Goal: Task Accomplishment & Management: Complete application form

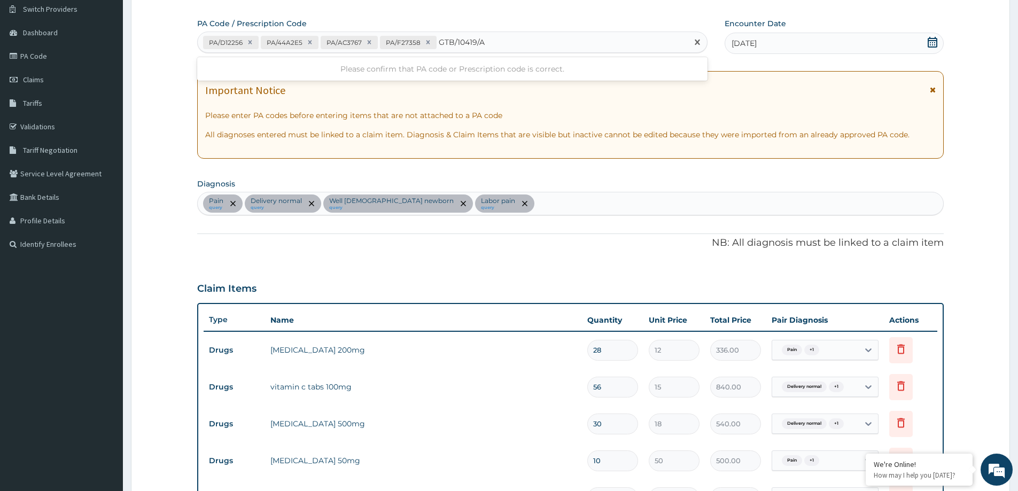
type input "GTB/10419/A"
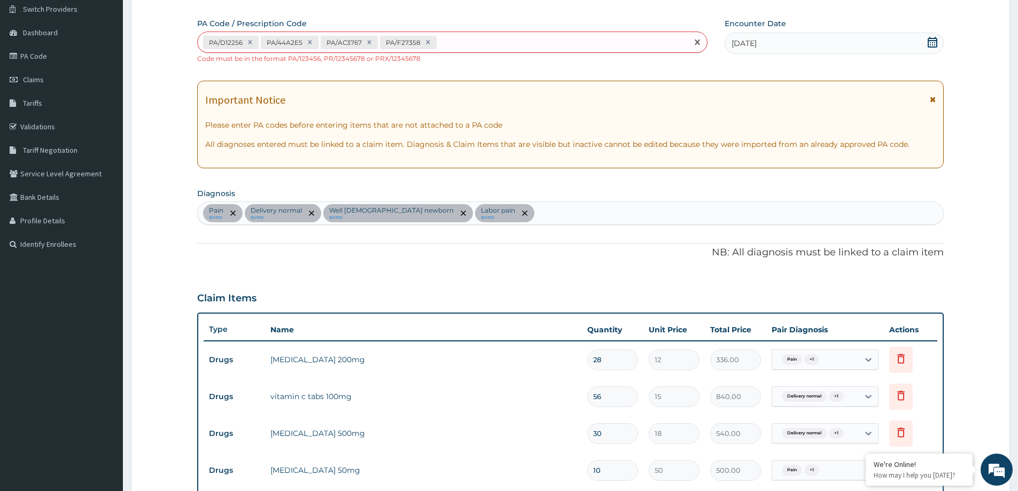
click at [461, 45] on div "PA/D12256 PA/44A2E5 PA/AC3767 PA/F27358" at bounding box center [443, 43] width 490 height 18
paste input "PA/962F0B"
type input "PA/962F0B"
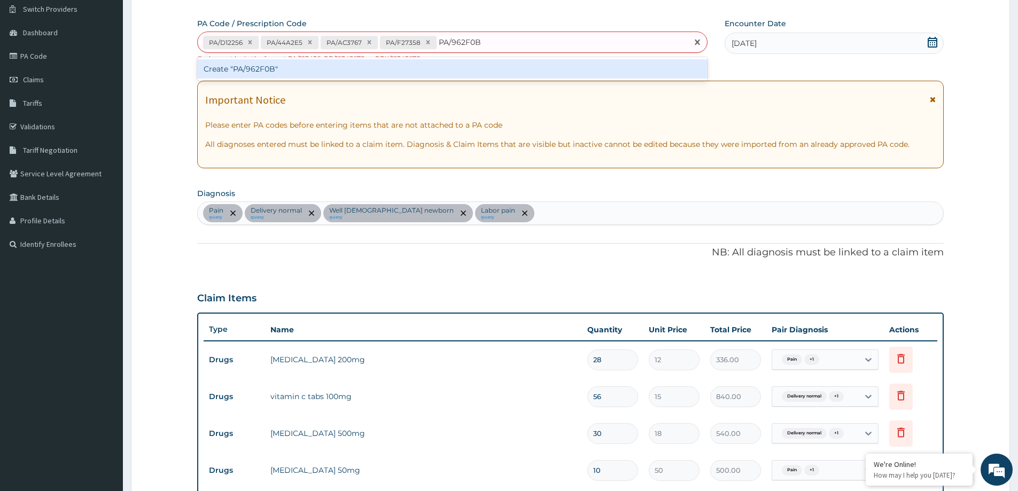
click at [454, 72] on div "Create "PA/962F0B"" at bounding box center [452, 68] width 510 height 19
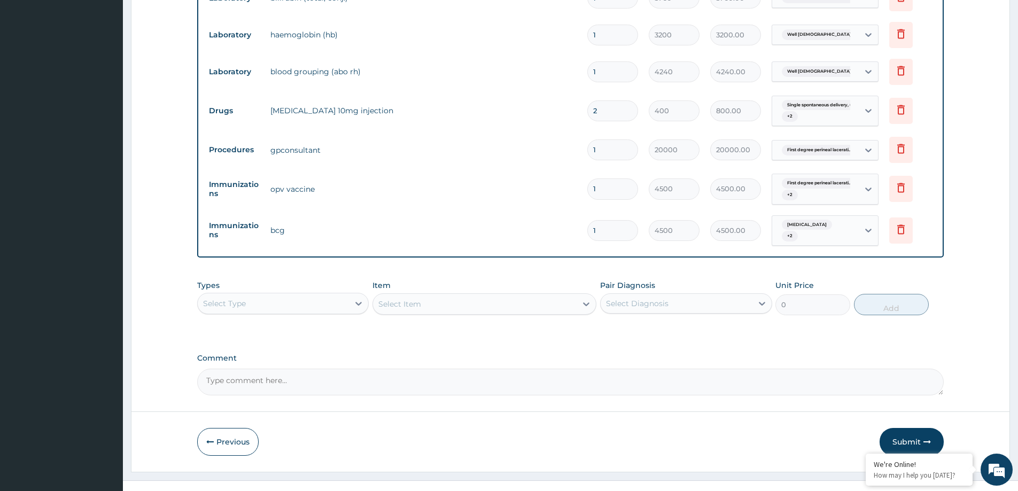
scroll to position [965, 0]
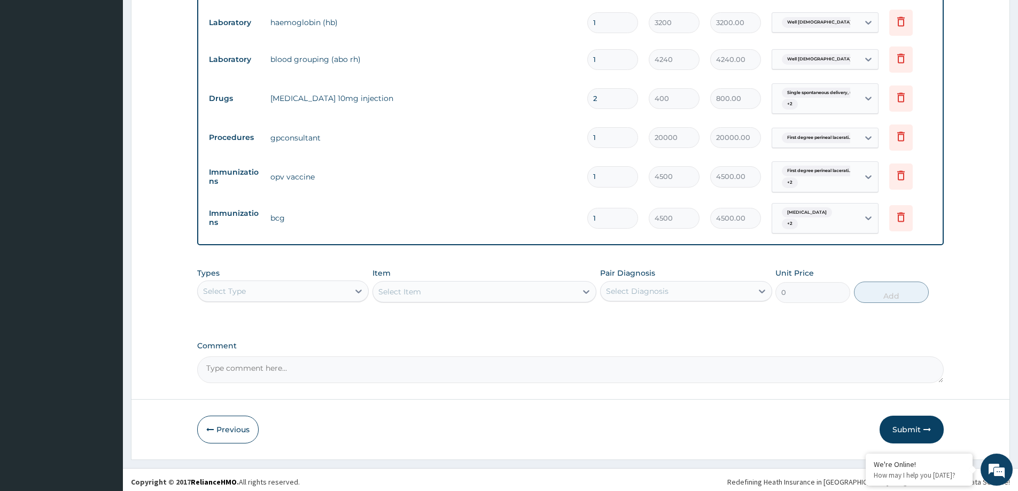
click at [543, 365] on textarea "Comment" at bounding box center [570, 369] width 747 height 27
type textarea "d"
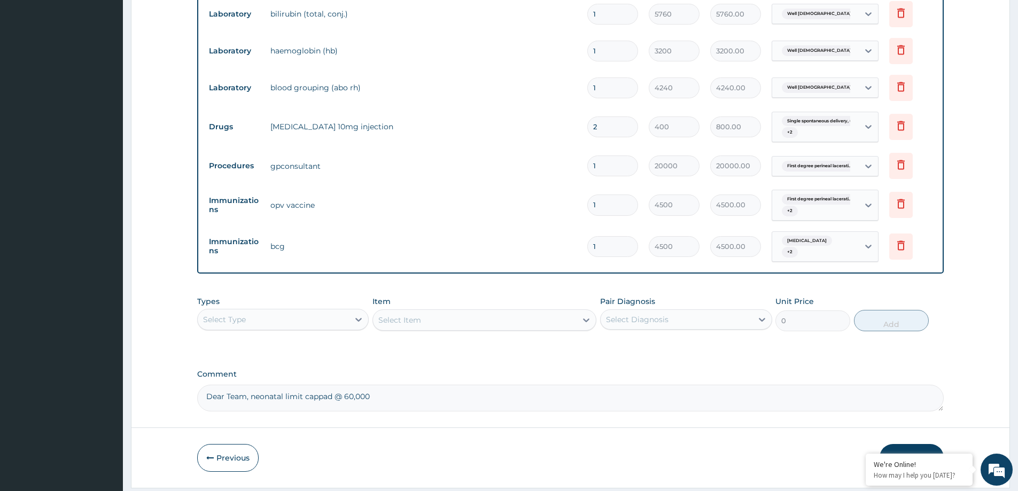
scroll to position [911, 0]
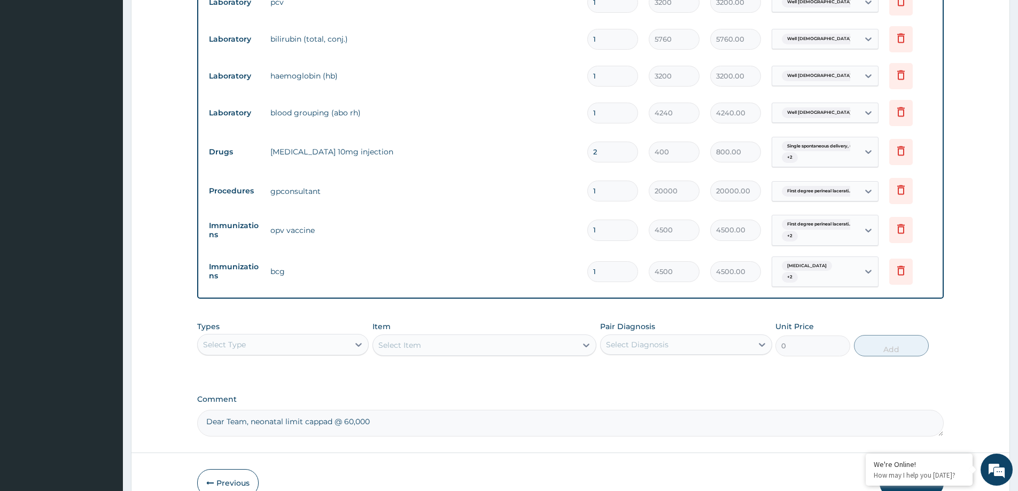
click at [328, 417] on textarea "Dear Team, neonatal limit cappad @ 60,000" at bounding box center [570, 423] width 747 height 27
type textarea "Dear Team, neonatal limit capped @ 60,000"
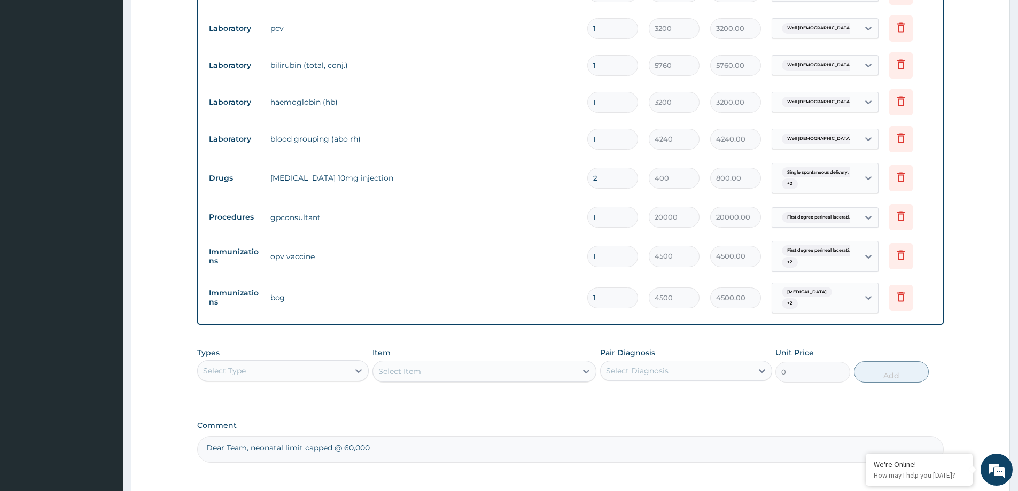
scroll to position [965, 0]
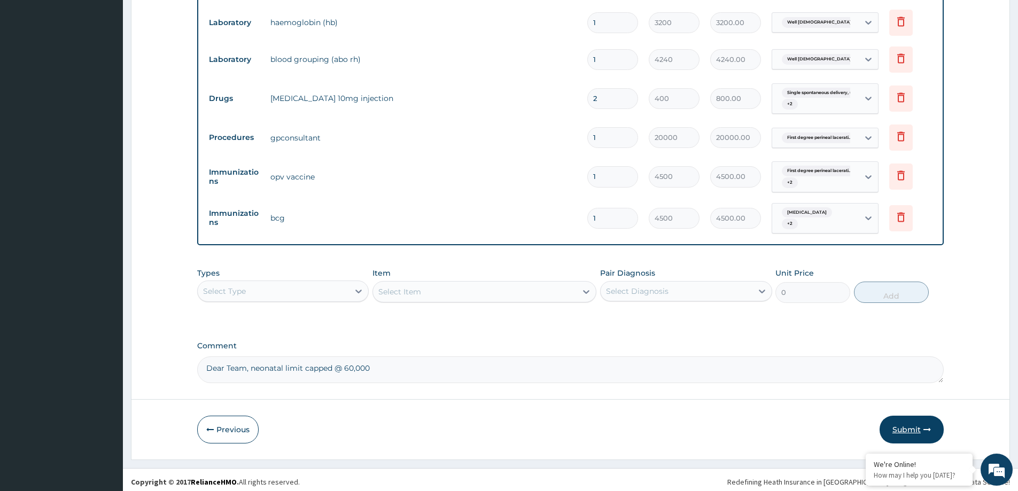
click at [903, 428] on button "Submit" at bounding box center [912, 430] width 64 height 28
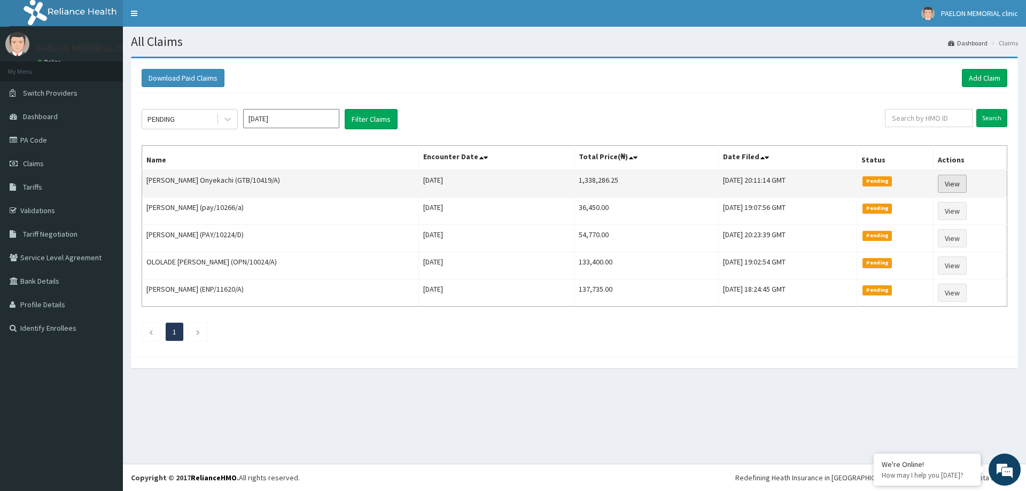
click at [958, 187] on link "View" at bounding box center [952, 184] width 29 height 18
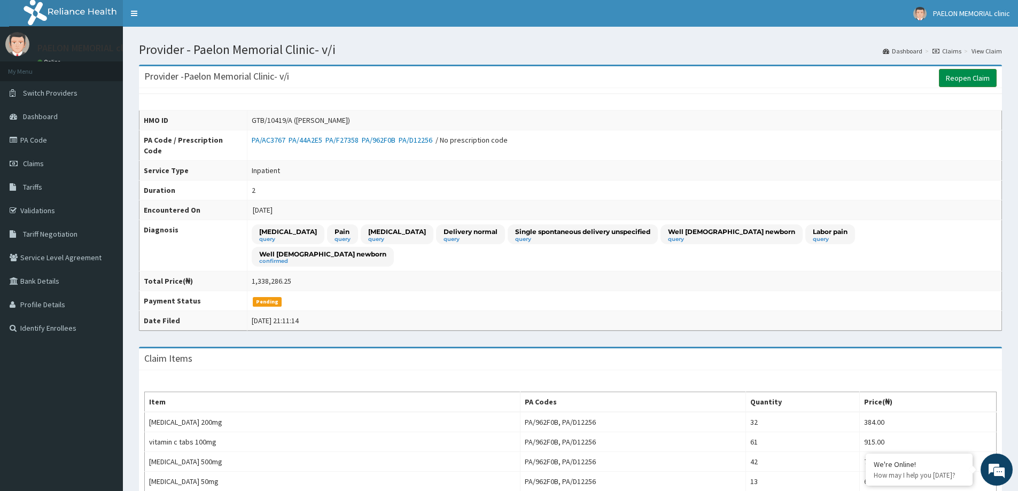
click at [972, 75] on link "Reopen Claim" at bounding box center [968, 78] width 58 height 18
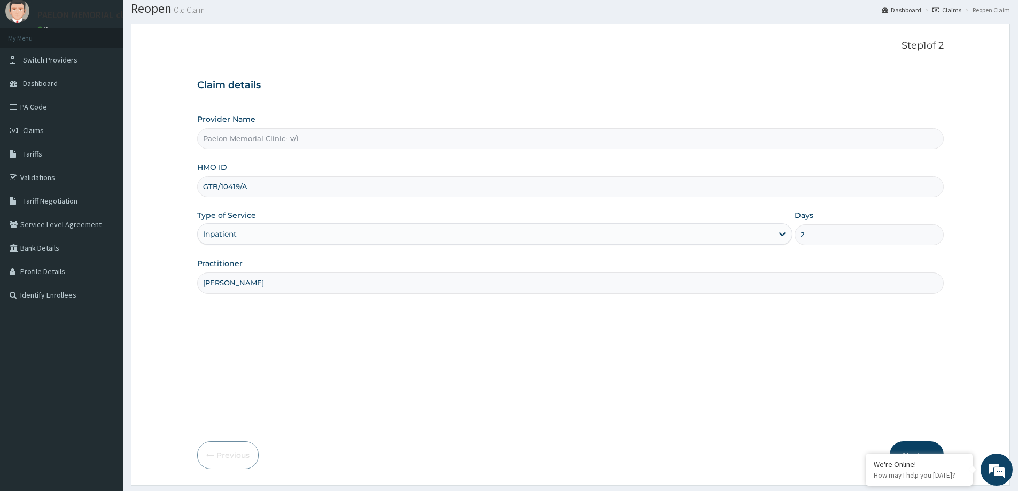
scroll to position [63, 0]
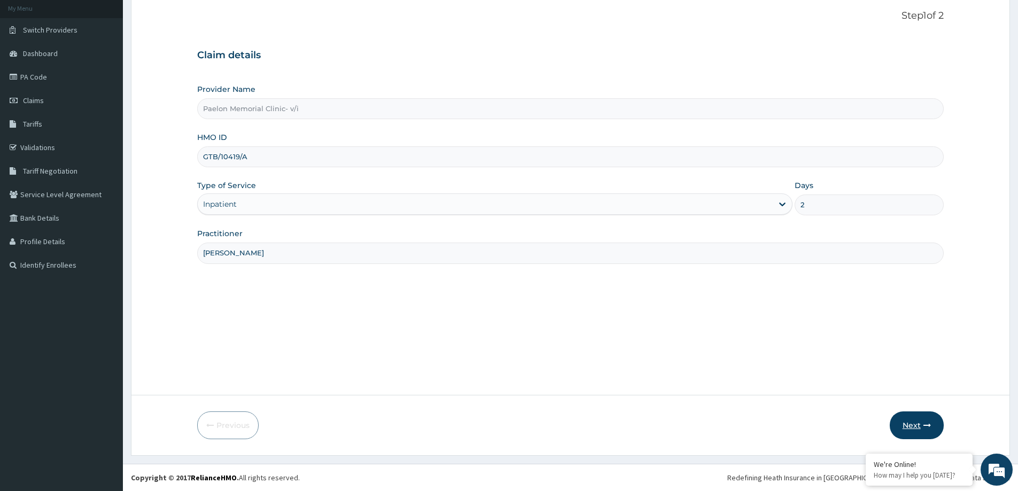
click at [922, 432] on button "Next" at bounding box center [917, 426] width 54 height 28
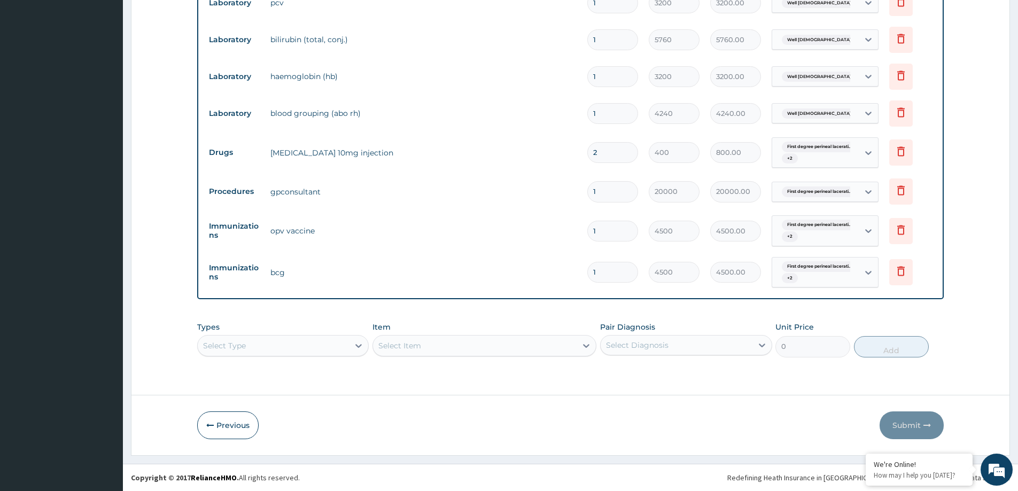
scroll to position [0, 0]
click at [353, 351] on div "Select Type" at bounding box center [283, 345] width 172 height 21
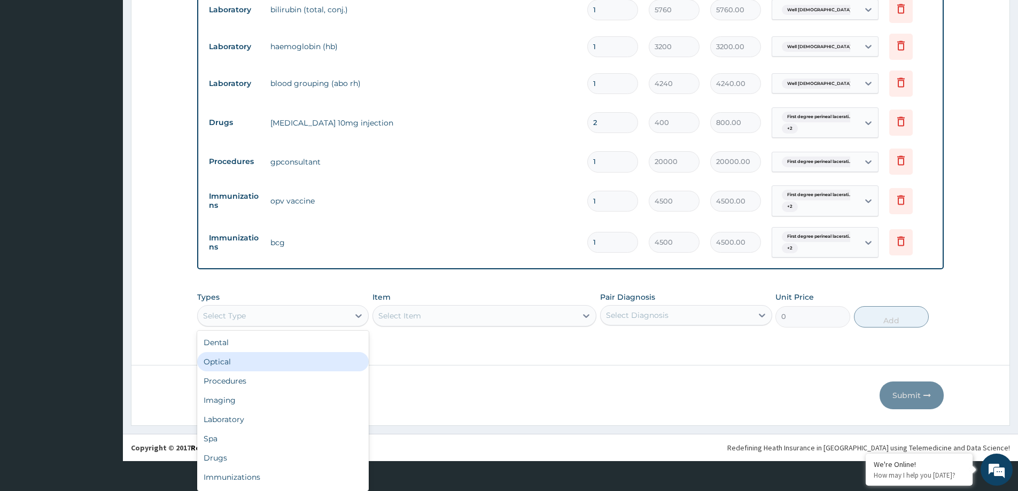
type input "p"
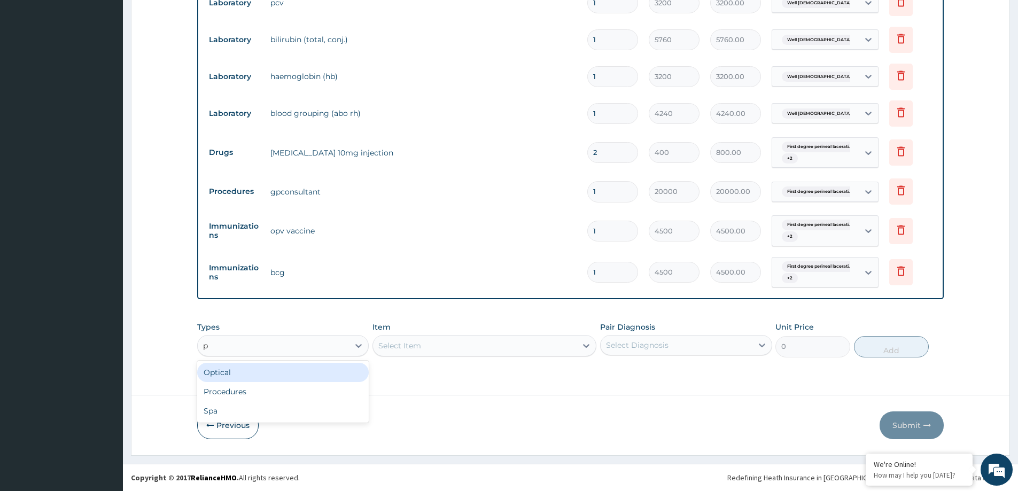
scroll to position [0, 0]
click at [318, 385] on div "Procedures" at bounding box center [283, 391] width 172 height 19
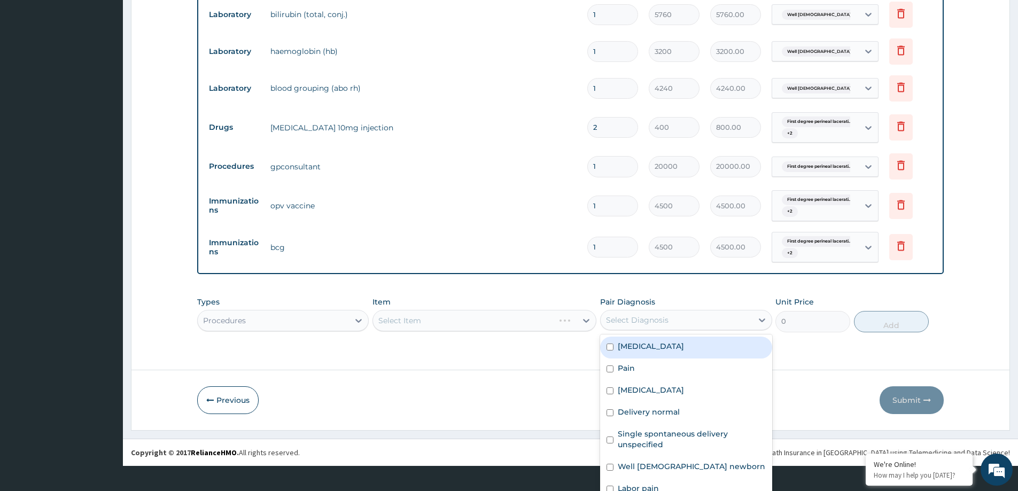
click at [666, 330] on div "option Pain unspecified focused, 1 of 8. 8 results available. Use Up and Down t…" at bounding box center [686, 320] width 172 height 20
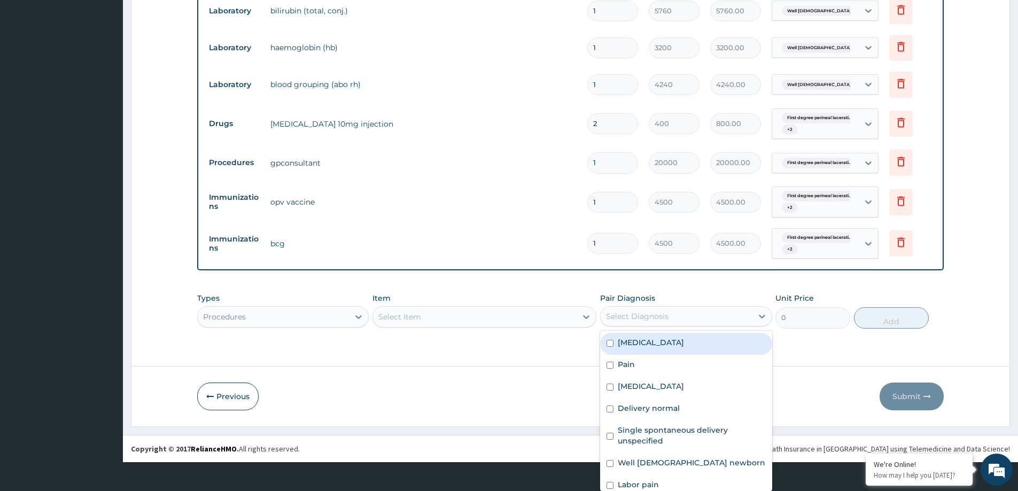
click at [652, 353] on div "Pain unspecified" at bounding box center [686, 344] width 172 height 22
checkbox input "true"
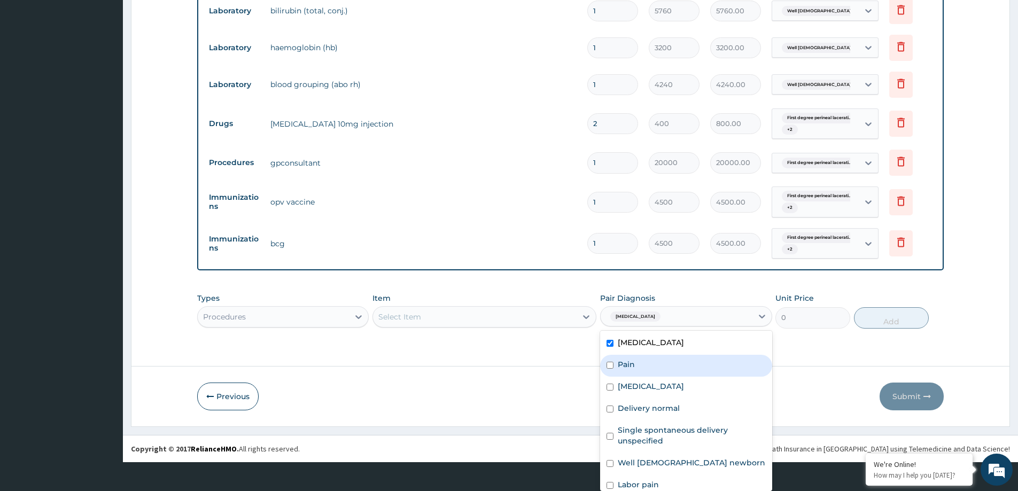
click at [639, 363] on div "Pain" at bounding box center [686, 366] width 172 height 22
checkbox input "true"
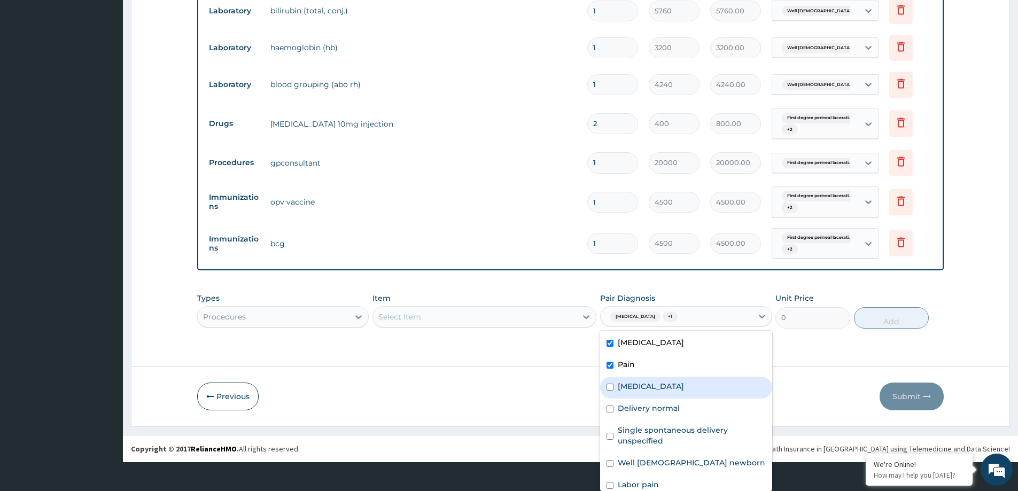
click at [632, 384] on label "First degree perineal laceration during delivery" at bounding box center [651, 386] width 66 height 11
checkbox input "true"
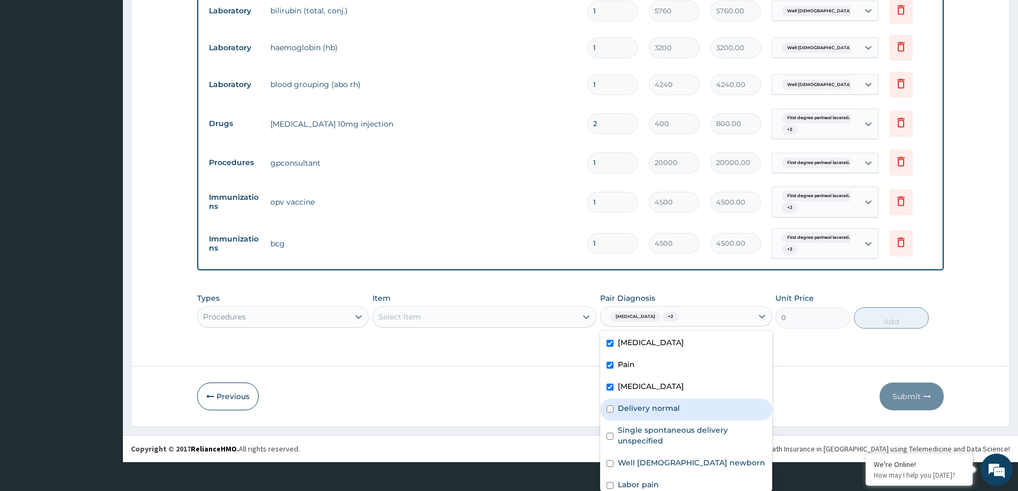
click at [624, 414] on label "Delivery normal" at bounding box center [649, 408] width 62 height 11
checkbox input "true"
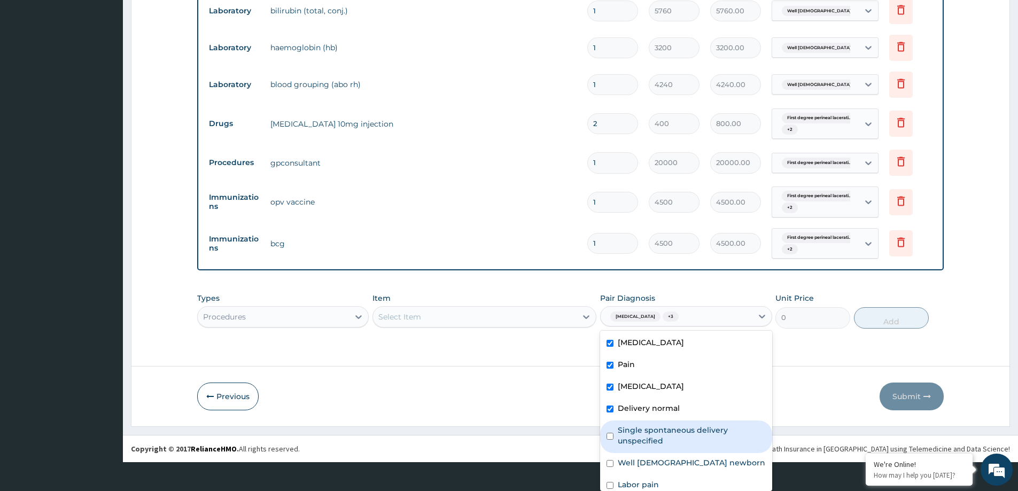
click at [625, 444] on label "Single spontaneous delivery unspecified" at bounding box center [692, 435] width 148 height 21
checkbox input "true"
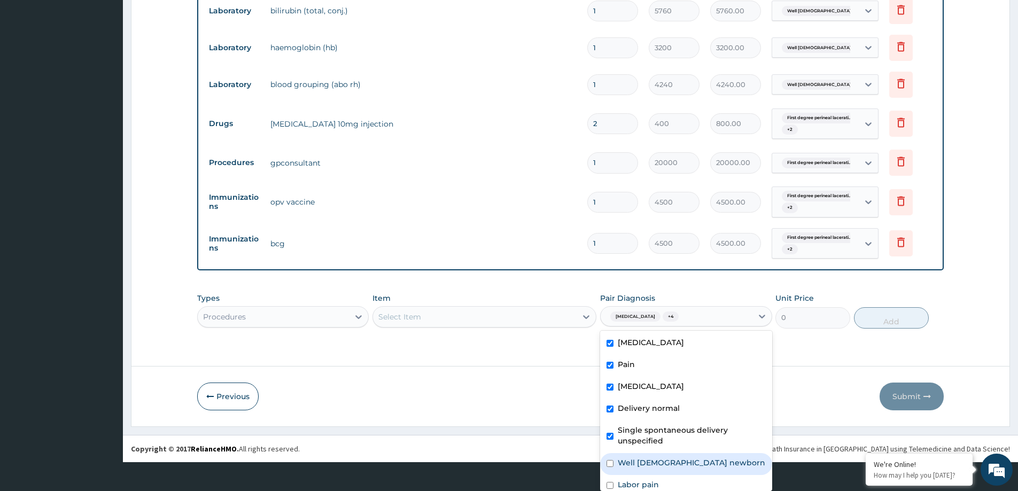
click at [646, 475] on div "Well male newborn" at bounding box center [686, 464] width 172 height 22
checkbox input "true"
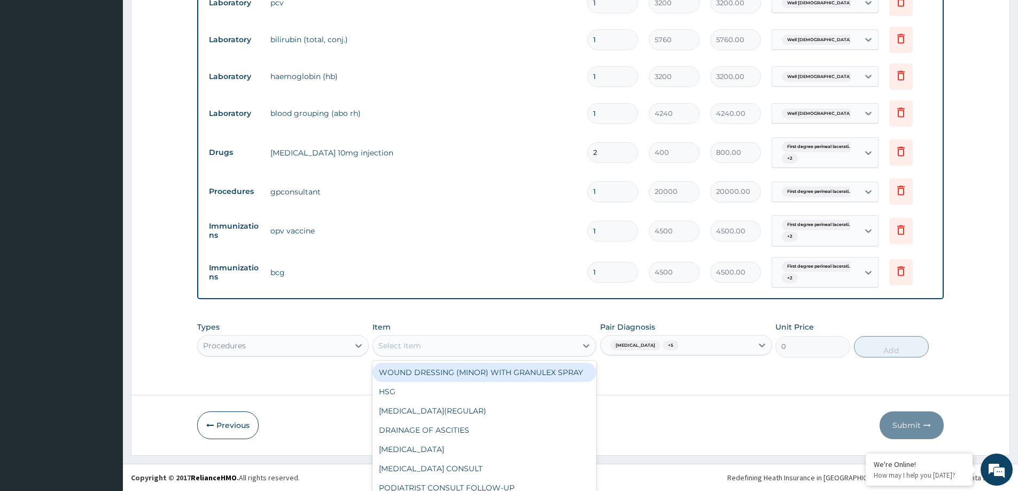
click at [464, 340] on div "Types Procedures Item option WOUND DRESSING (MINOR) WITH GRANULEX SPRAY focused…" at bounding box center [570, 339] width 747 height 46
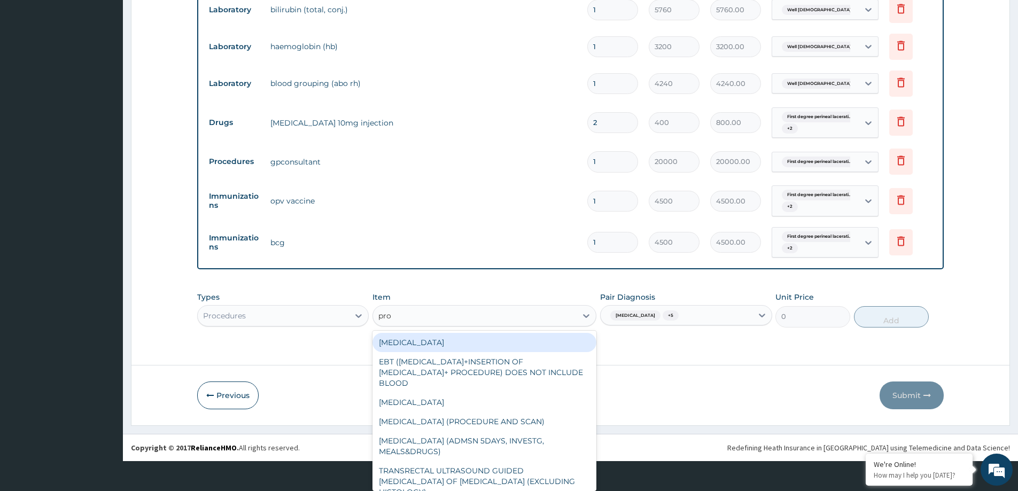
type input "prof"
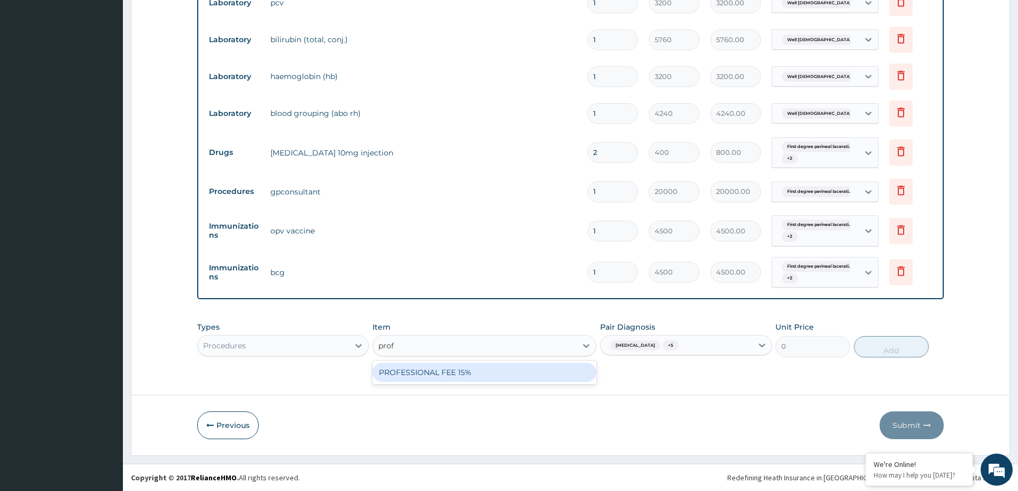
click at [475, 374] on div "PROFESSIONAL FEE 15%" at bounding box center [485, 372] width 224 height 19
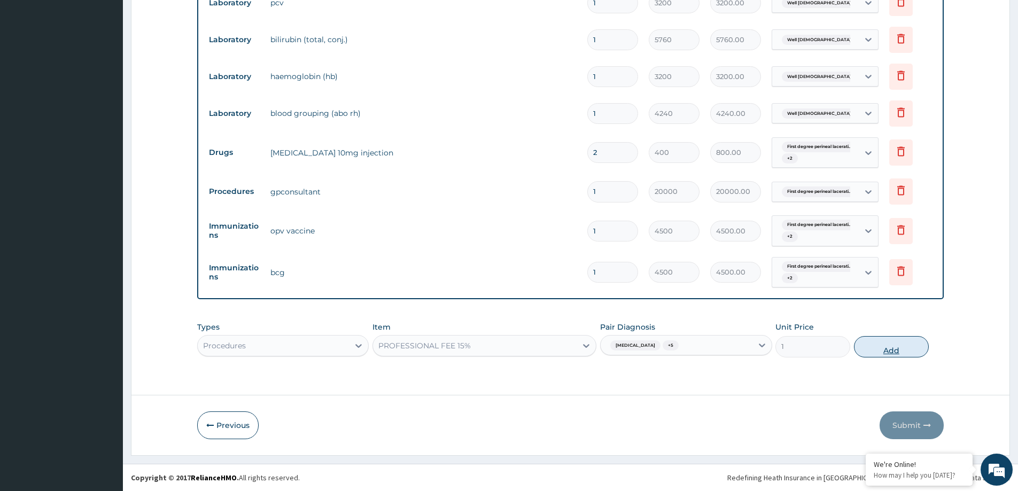
click at [885, 350] on button "Add" at bounding box center [891, 346] width 75 height 21
type input "0"
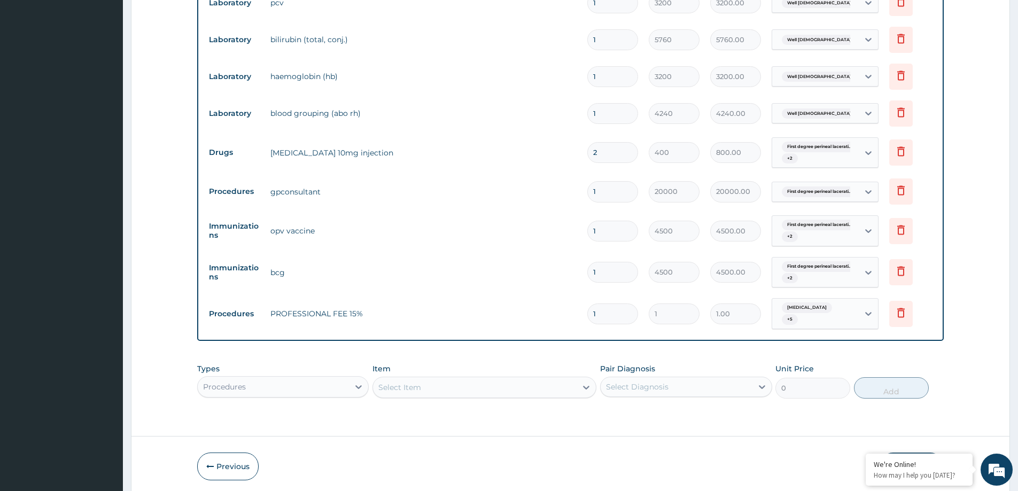
type input "0.00"
type input "2"
type input "2.00"
type input "20"
type input "20.00"
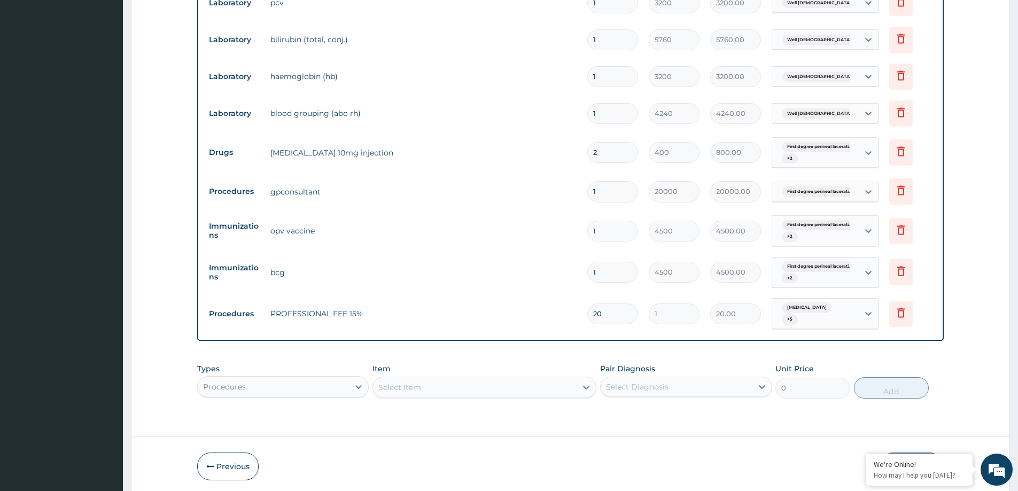
type input "200"
type input "200.00"
type input "2007"
type input "2007.00"
type input "20074"
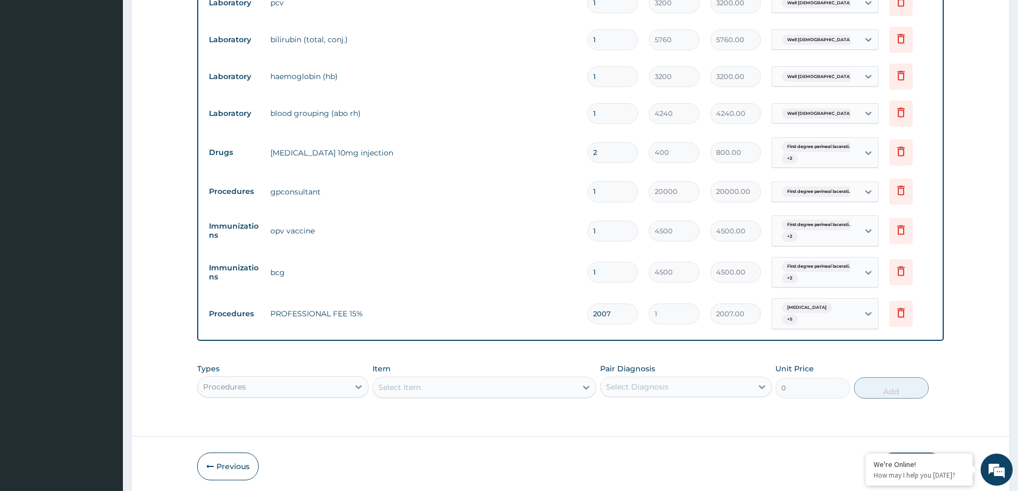
type input "20074.00"
type input "200743"
type input "200743.00"
type input "200743"
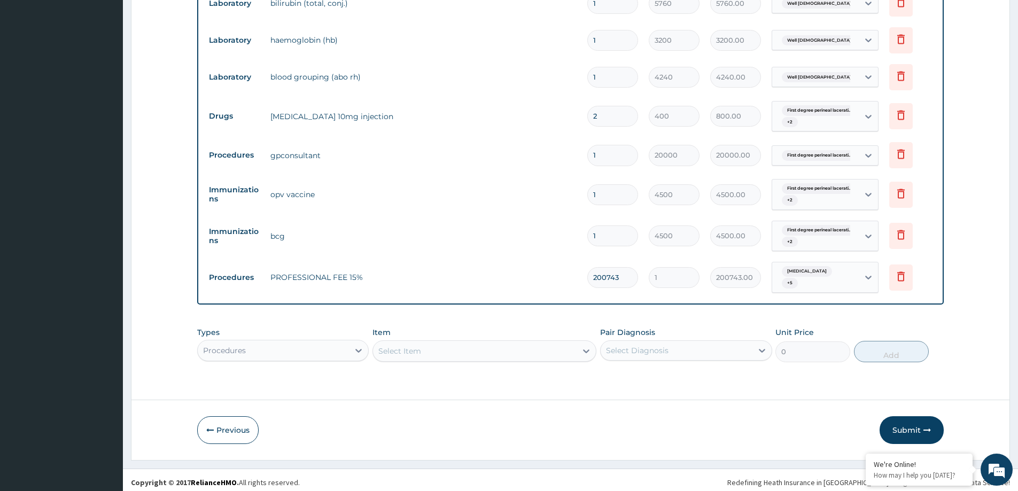
scroll to position [990, 0]
click at [910, 417] on button "Submit" at bounding box center [912, 430] width 64 height 28
